Goal: Obtain resource: Obtain resource

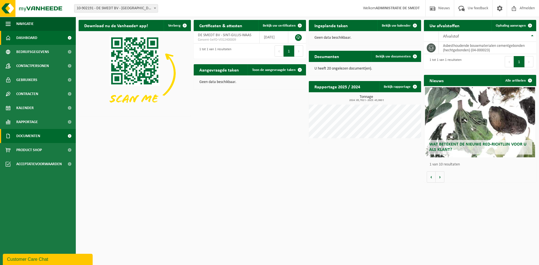
click at [40, 138] on span "Documenten" at bounding box center [28, 136] width 24 height 14
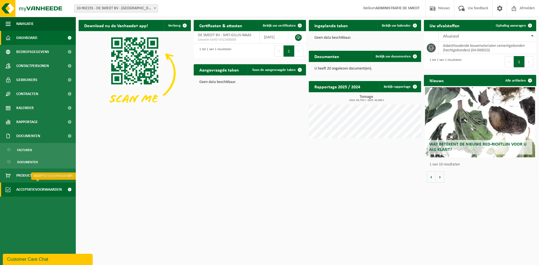
click at [35, 186] on span "Acceptatievoorwaarden" at bounding box center [38, 190] width 45 height 14
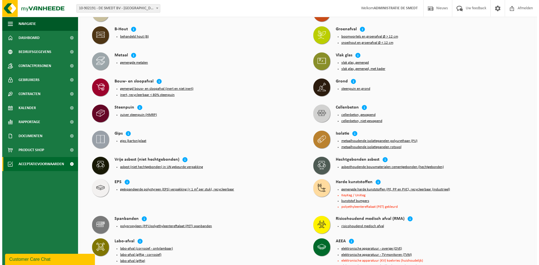
scroll to position [225, 0]
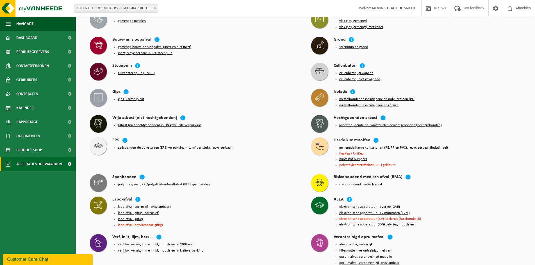
click at [412, 123] on button "asbesthoudende bouwmaterialen cementgebonden (hechtgebonden)" at bounding box center [390, 125] width 102 height 4
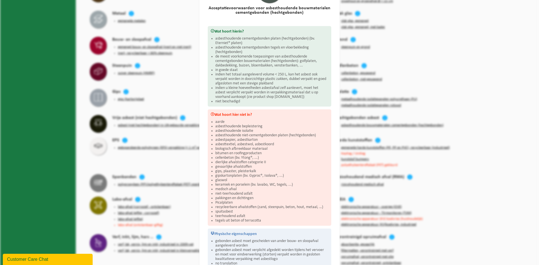
scroll to position [85, 0]
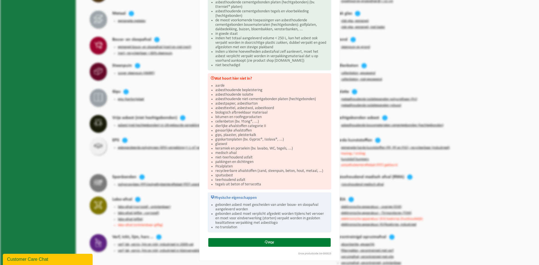
click at [269, 240] on link "PDF" at bounding box center [269, 242] width 122 height 9
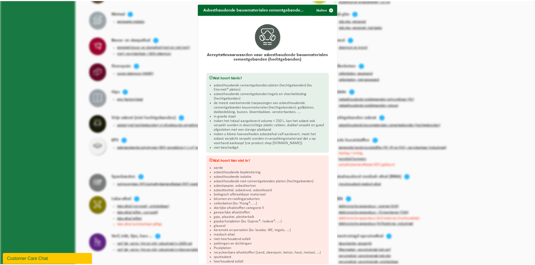
scroll to position [0, 0]
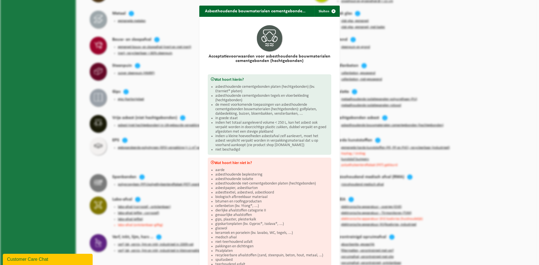
click at [181, 18] on div "Asbesthoudende bouwmaterialen cementgebonden (hechtgebonden) Sluiten Acceptatie…" at bounding box center [269, 132] width 539 height 265
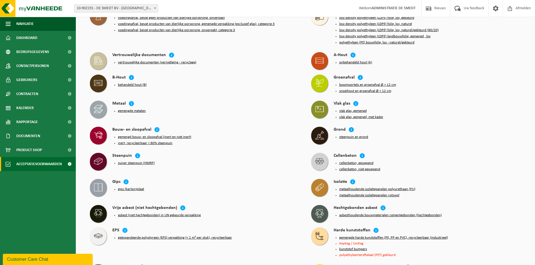
scroll to position [140, 0]
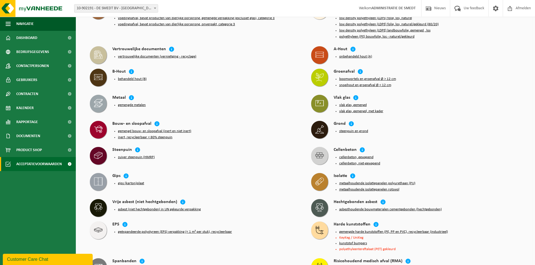
click at [143, 207] on button "asbest (niet hechtgebonden) in UN gekeurde verpakking" at bounding box center [159, 209] width 83 height 4
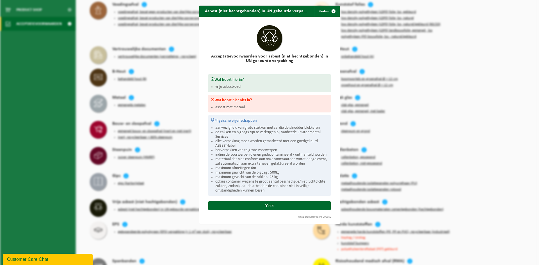
click at [288, 134] on li "de zakken en bigbags zijn te verkrijgen bij Vanheede Environmental Services" at bounding box center [271, 134] width 113 height 9
click at [330, 12] on span "button" at bounding box center [333, 11] width 11 height 11
